Goal: Task Accomplishment & Management: Manage account settings

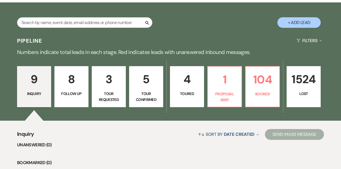
scroll to position [90, 0]
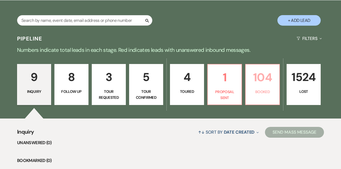
click at [254, 80] on p "104" at bounding box center [262, 78] width 27 height 18
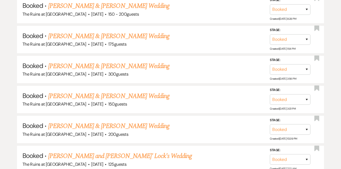
scroll to position [310, 0]
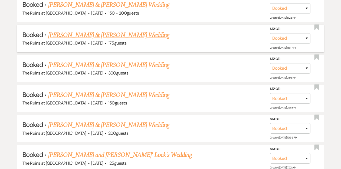
click at [137, 34] on link "[PERSON_NAME] & [PERSON_NAME] Wedding" at bounding box center [108, 35] width 121 height 10
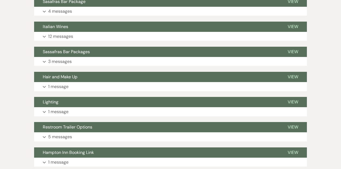
scroll to position [1682, 0]
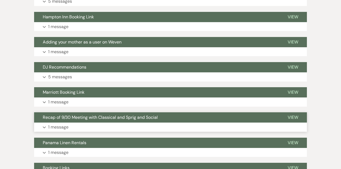
click at [122, 117] on span "Recap of 9/30 Meeting with Classical and Sprig and Social" at bounding box center [100, 118] width 115 height 6
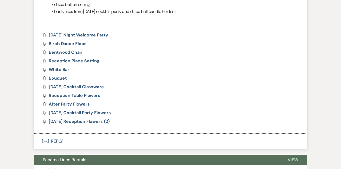
scroll to position [2233, 0]
